Goal: Task Accomplishment & Management: Manage account settings

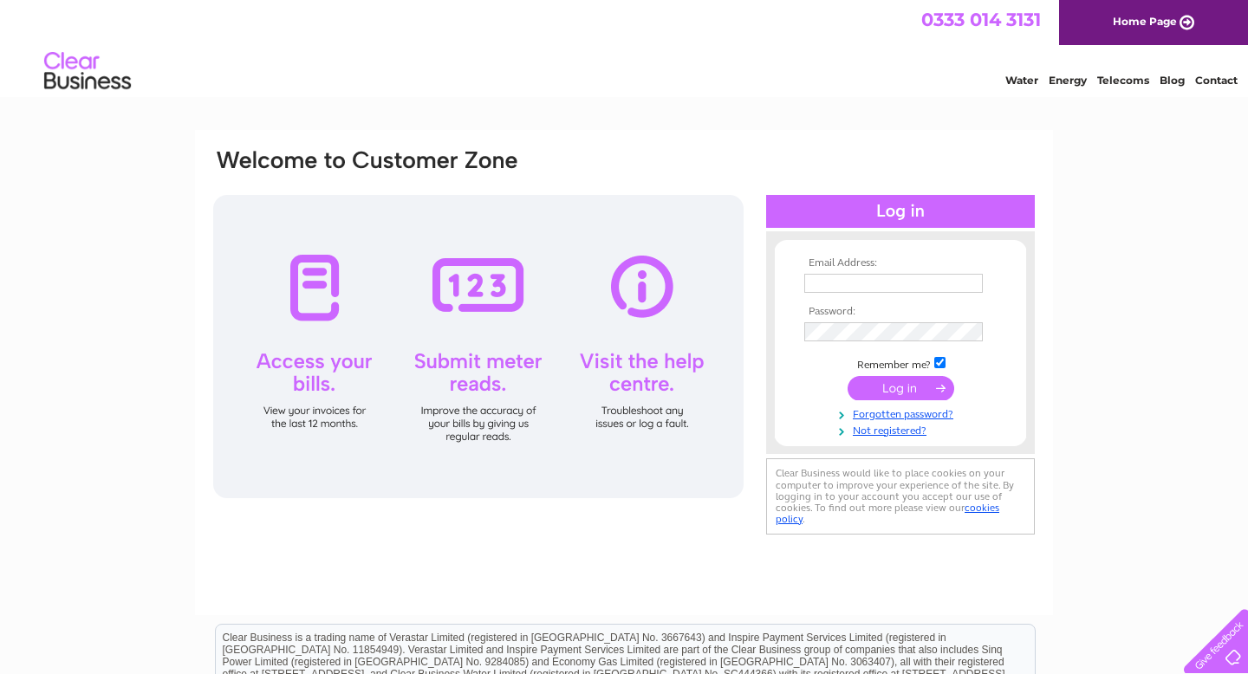
type input "elvira@offshore-coffee.co.uk"
click at [911, 386] on input "submit" at bounding box center [900, 388] width 107 height 24
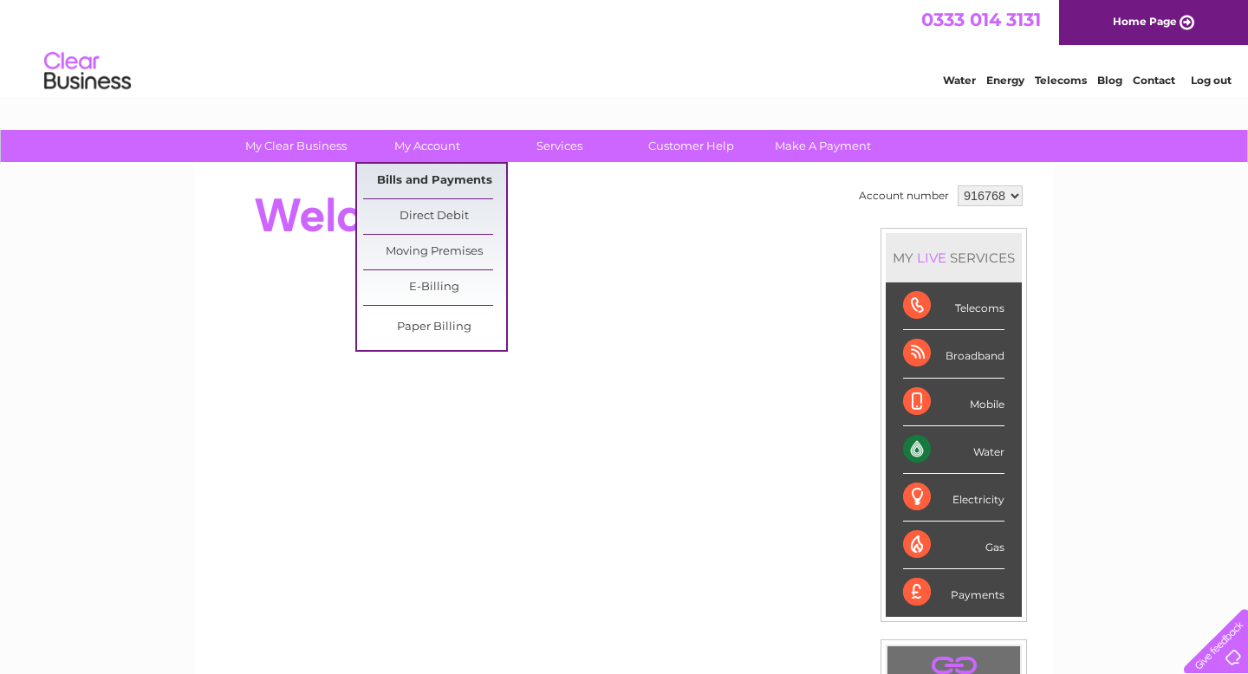
click at [430, 181] on link "Bills and Payments" at bounding box center [434, 181] width 143 height 35
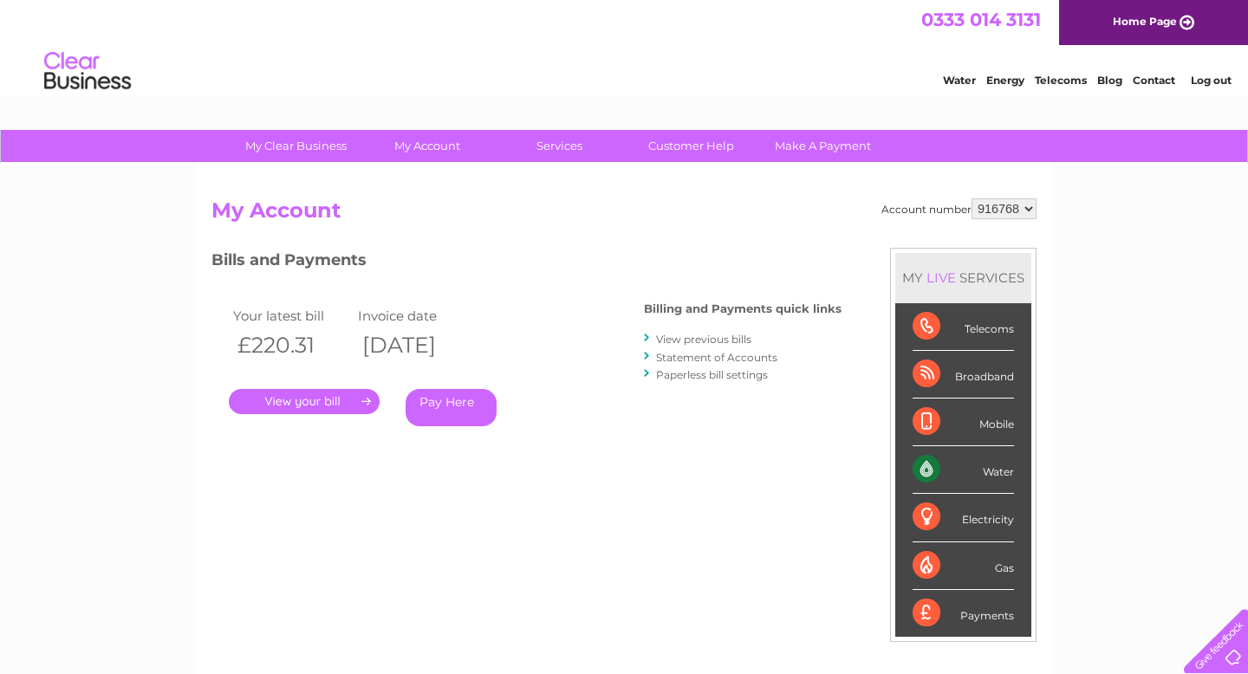
click at [316, 404] on link "." at bounding box center [304, 401] width 151 height 25
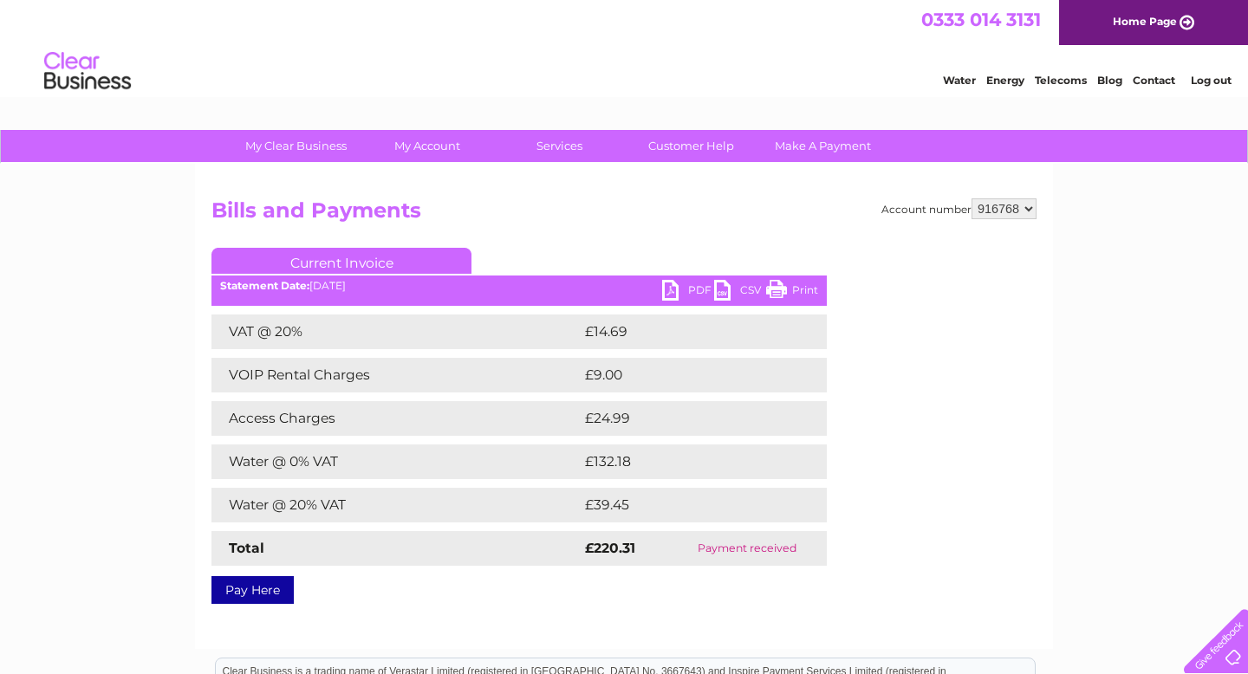
click at [690, 289] on link "PDF" at bounding box center [688, 292] width 52 height 25
